Goal: Ask a question

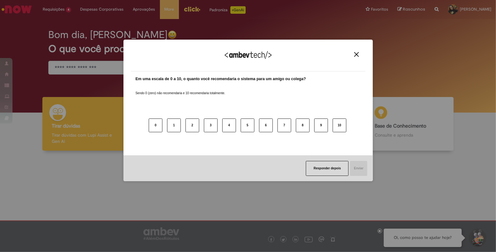
click at [351, 55] on div "Agradecemos seu feedback!" at bounding box center [248, 59] width 234 height 24
click at [358, 54] on img "Close" at bounding box center [356, 54] width 5 height 5
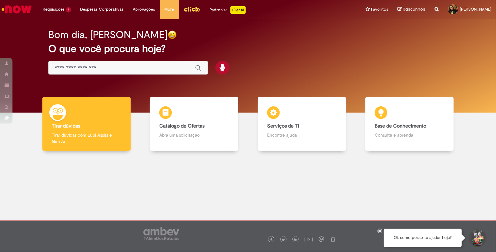
click at [190, 6] on img "Menu Cabeçalho" at bounding box center [192, 8] width 17 height 9
click at [88, 65] on input "Basta digitar aqui" at bounding box center [122, 68] width 134 height 7
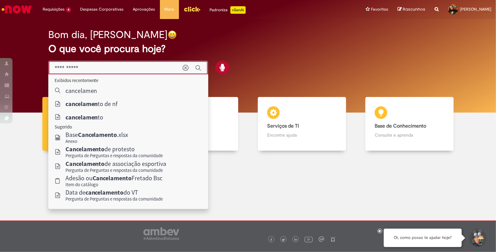
type input "**********"
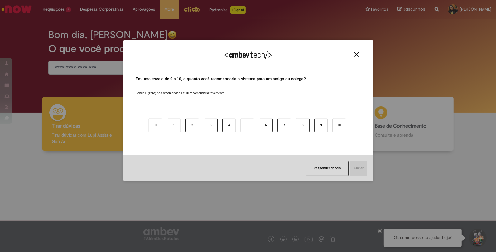
click at [351, 56] on div "Agradecemos seu feedback!" at bounding box center [248, 59] width 234 height 24
click at [357, 55] on img "Close" at bounding box center [356, 54] width 5 height 5
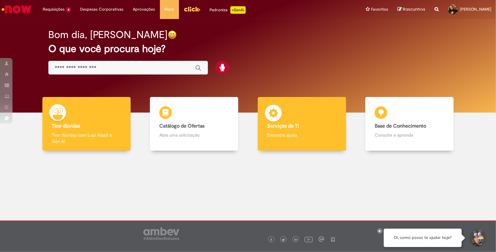
click at [287, 135] on p "Encontre ajuda" at bounding box center [302, 135] width 70 height 6
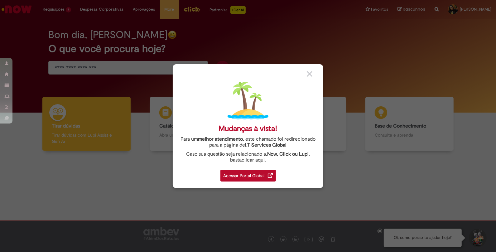
click at [258, 175] on div "Acessar Portal Global" at bounding box center [247, 176] width 55 height 12
